Goal: Check status: Check status

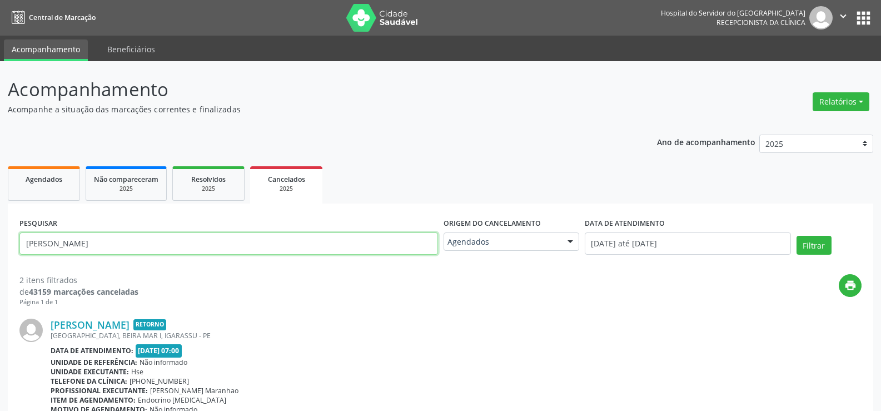
click at [201, 245] on input "[PERSON_NAME]" at bounding box center [228, 243] width 419 height 22
paste input "[PERSON_NAME]"
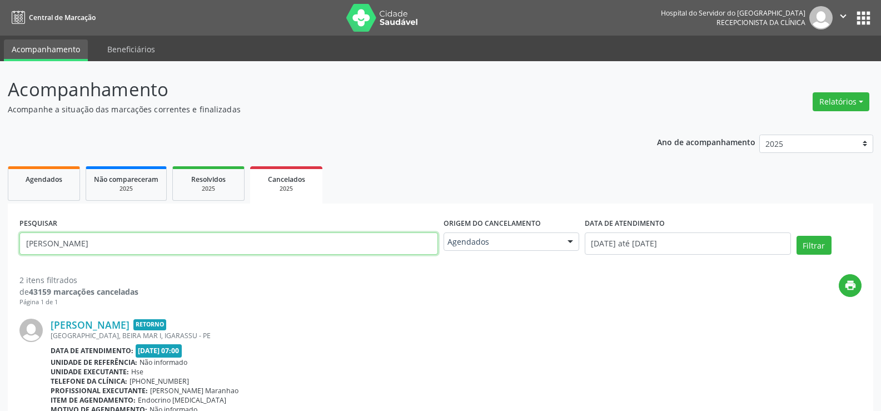
click at [797, 236] on button "Filtrar" at bounding box center [814, 245] width 35 height 19
click at [196, 240] on input "[PERSON_NAME]" at bounding box center [228, 243] width 419 height 22
paste input "Ivonete [PERSON_NAME]"
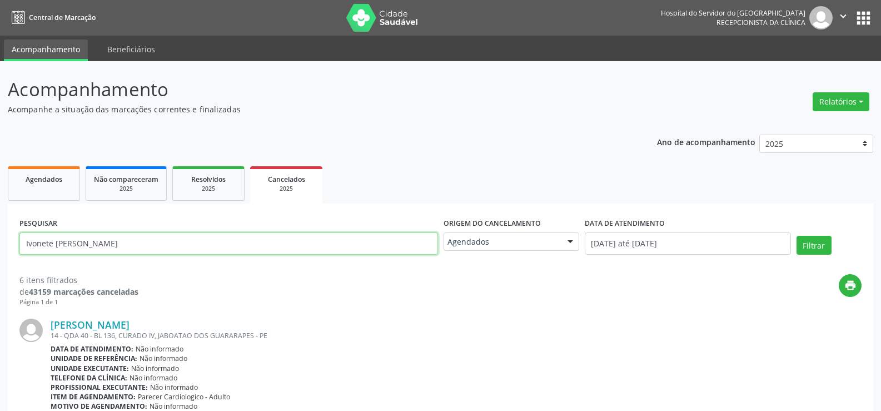
type input "Ivonete [PERSON_NAME]"
click at [797, 236] on button "Filtrar" at bounding box center [814, 245] width 35 height 19
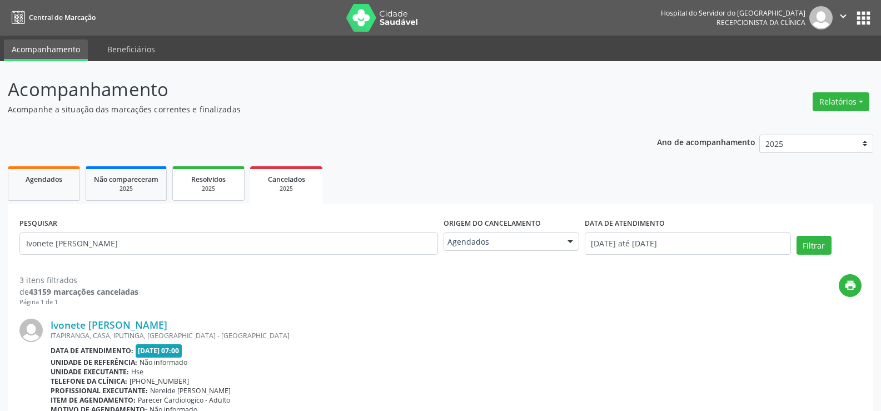
click at [191, 196] on link "Resolvidos 2025" at bounding box center [208, 183] width 72 height 34
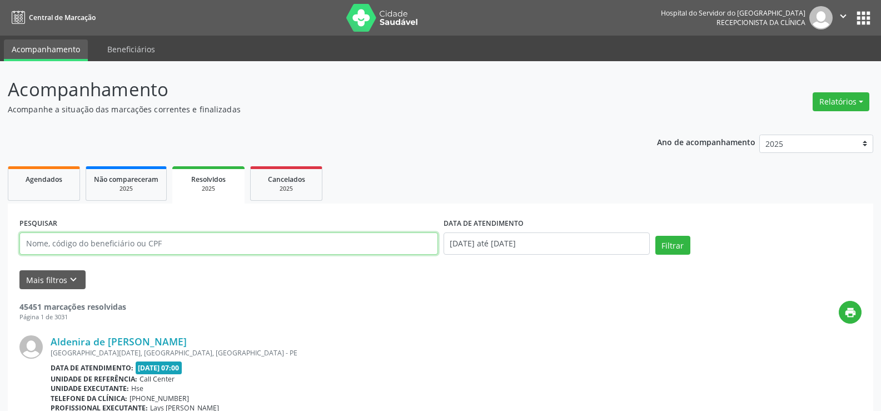
click at [160, 245] on input "text" at bounding box center [228, 243] width 419 height 22
paste input "[PERSON_NAME][STREET_ADDRESS] Data de atendimento: [DATE] 12:00 Unidade executa…"
click at [185, 245] on input "[PERSON_NAME][STREET_ADDRESS] Data de atendimento: [DATE] 12:00 Unidade executa…" at bounding box center [228, 243] width 419 height 22
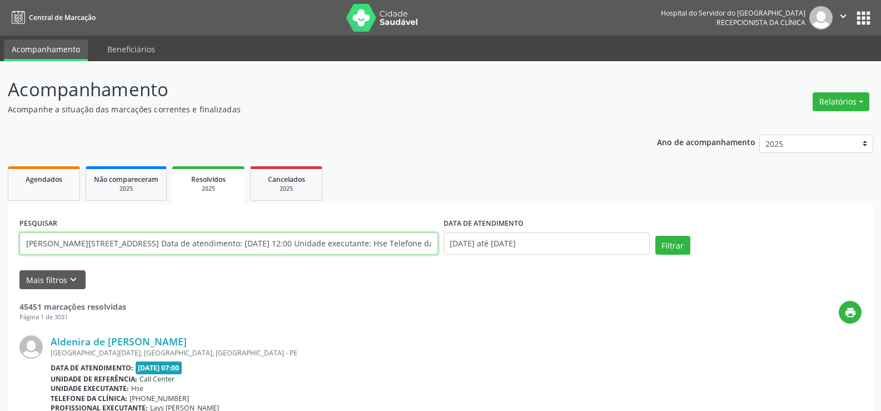
click at [185, 245] on input "[PERSON_NAME][STREET_ADDRESS] Data de atendimento: [DATE] 12:00 Unidade executa…" at bounding box center [228, 243] width 419 height 22
paste input "expedito eulalio"
type input "expedito eulalio"
click at [656, 236] on button "Filtrar" at bounding box center [673, 245] width 35 height 19
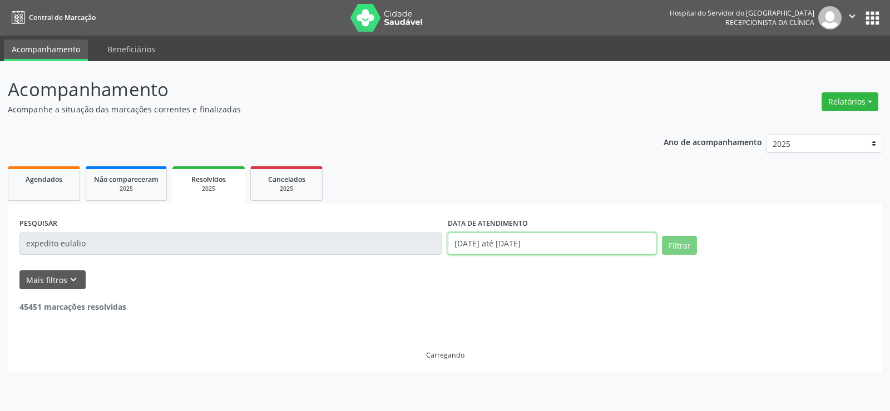
click at [501, 232] on input "[DATE] até [DATE]" at bounding box center [552, 243] width 209 height 22
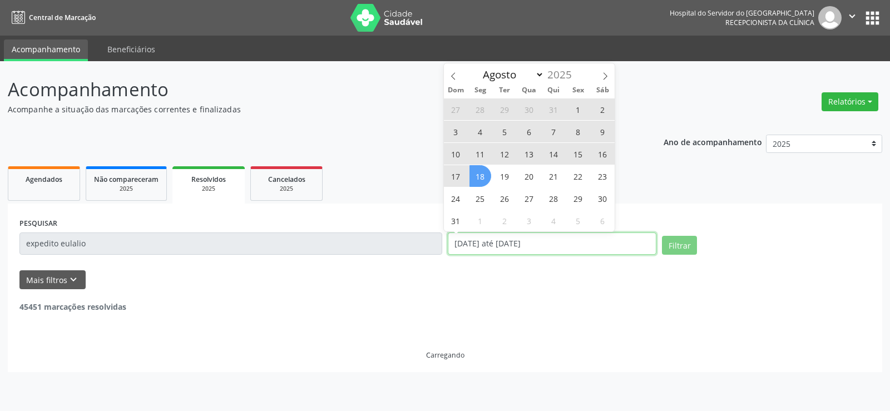
click at [504, 237] on input "[DATE] até [DATE]" at bounding box center [552, 243] width 209 height 22
click at [478, 176] on span "18" at bounding box center [480, 176] width 22 height 22
type input "[DATE]"
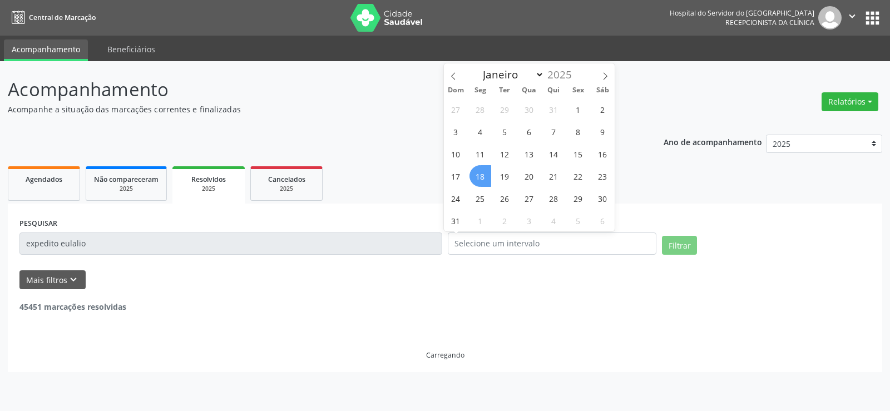
click at [398, 171] on ul "Agendados Não compareceram 2025 Resolvidos 2025 Cancelados 2025" at bounding box center [445, 183] width 874 height 40
click at [292, 175] on span "Cancelados" at bounding box center [286, 179] width 37 height 9
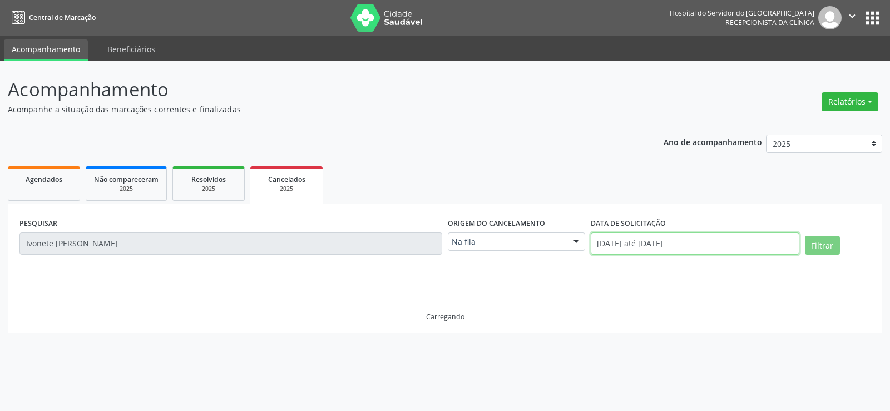
click at [703, 252] on input "[DATE] até [DATE]" at bounding box center [694, 243] width 209 height 22
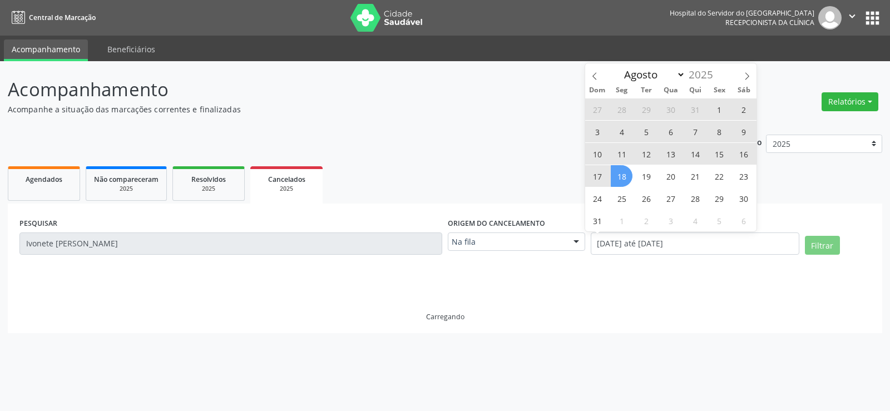
click at [625, 177] on span "18" at bounding box center [622, 176] width 22 height 22
type input "[DATE]"
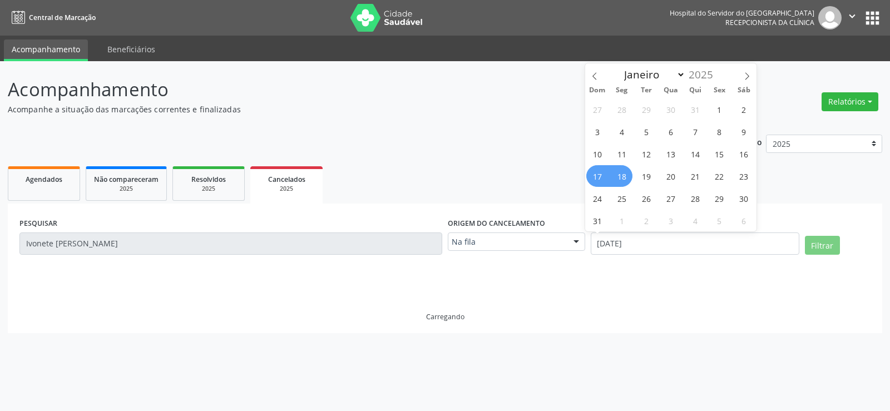
click at [530, 164] on ul "Agendados Não compareceram 2025 Resolvidos 2025 Cancelados 2025" at bounding box center [445, 183] width 874 height 40
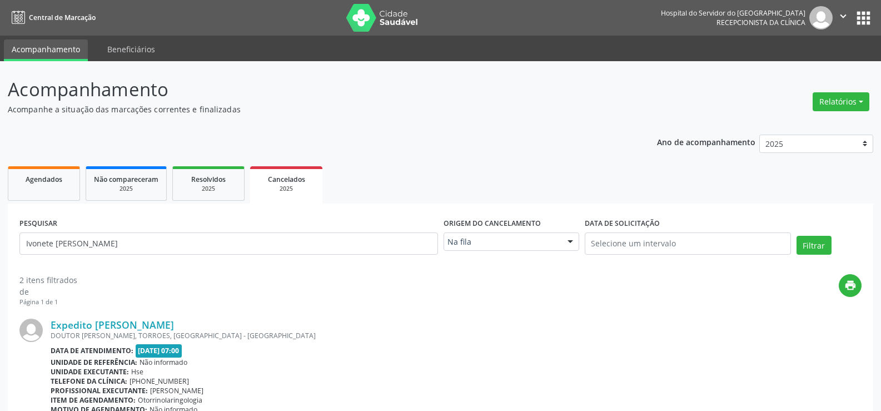
click at [537, 233] on div "Na fila" at bounding box center [512, 241] width 136 height 19
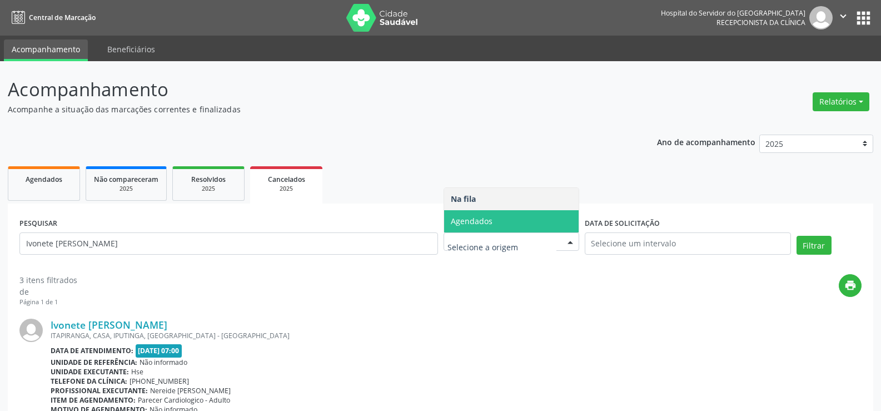
click at [523, 222] on span "Agendados" at bounding box center [511, 221] width 135 height 22
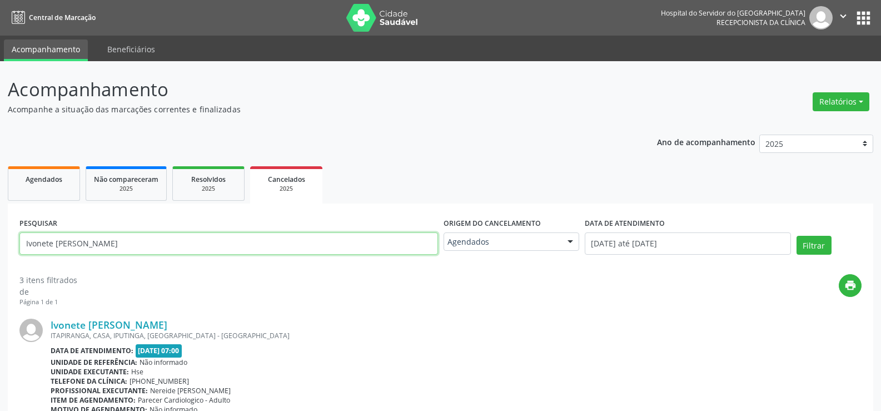
click at [295, 244] on input "Ivonete [PERSON_NAME]" at bounding box center [228, 243] width 419 height 22
paste input "expedito eulali"
type input "expedito eulalio"
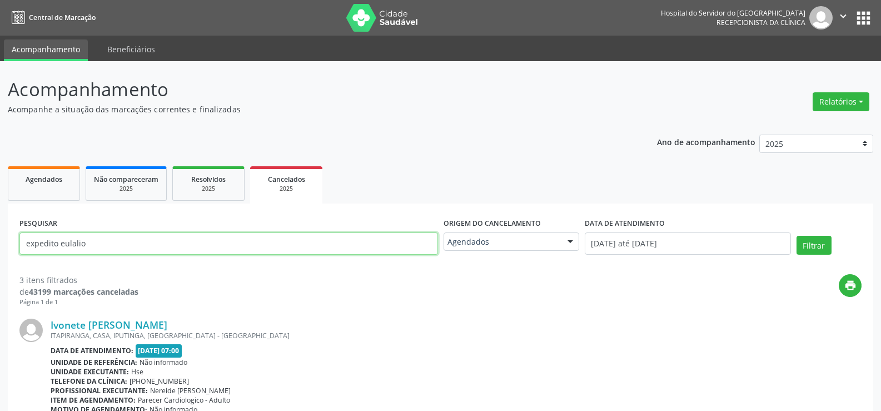
click at [797, 236] on button "Filtrar" at bounding box center [814, 245] width 35 height 19
